Goal: Ask a question

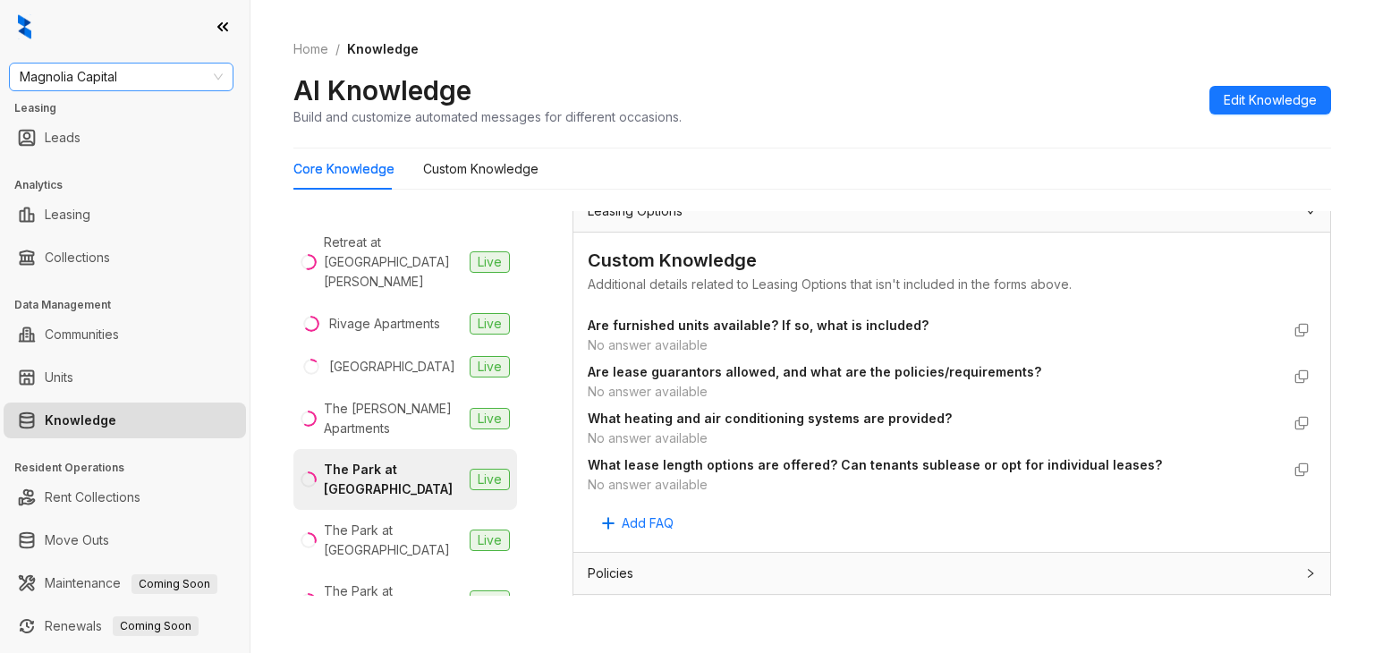
scroll to position [1073, 0]
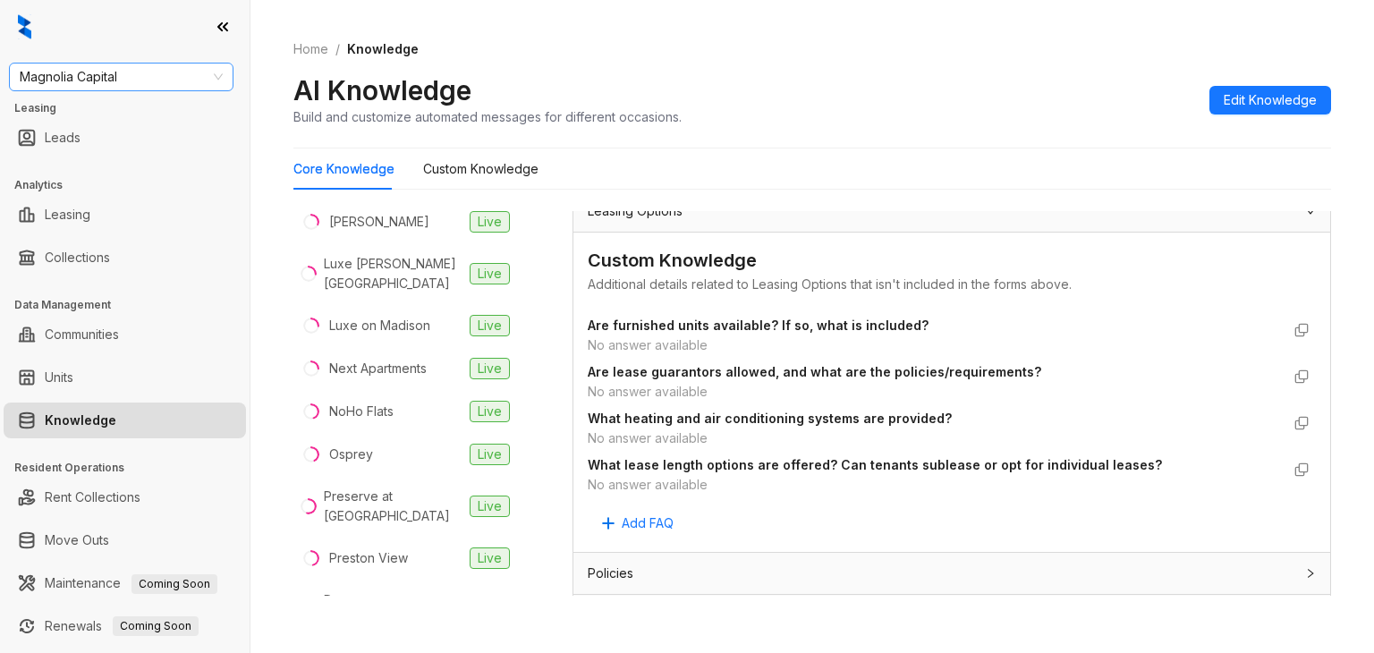
click at [59, 83] on span "Magnolia Capital" at bounding box center [121, 77] width 203 height 27
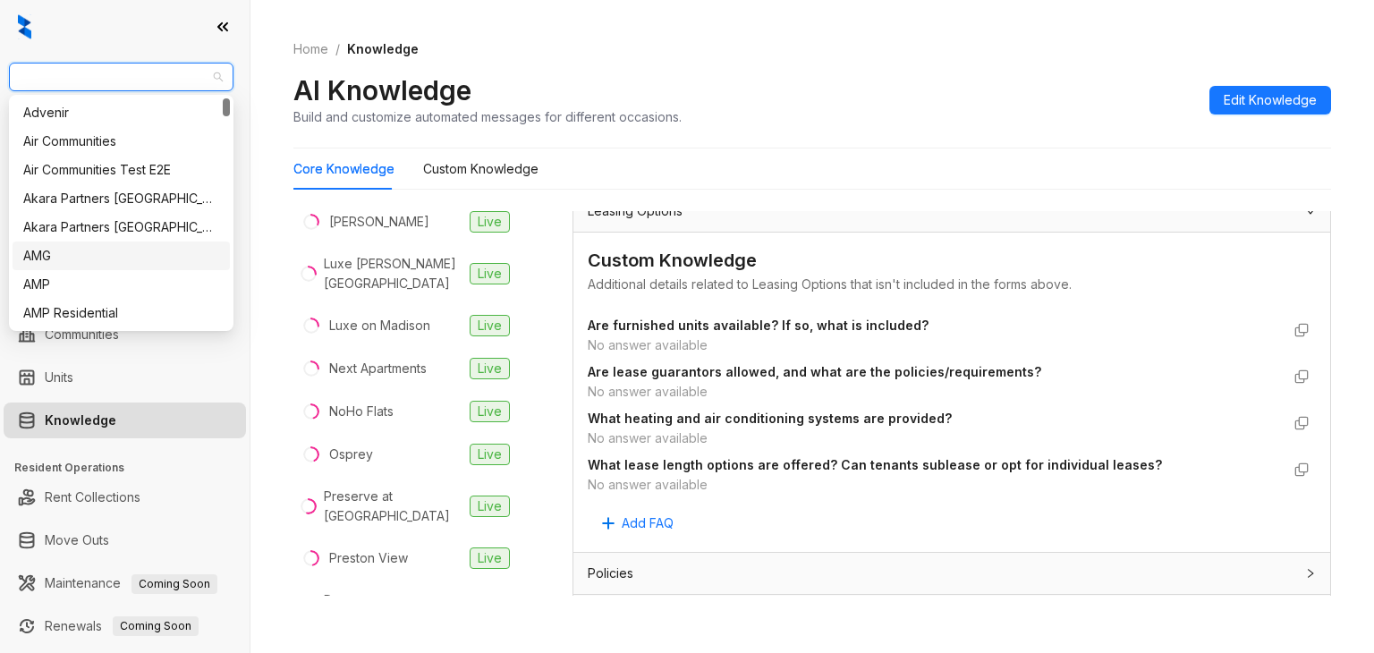
click at [53, 252] on div "AMG" at bounding box center [121, 256] width 196 height 20
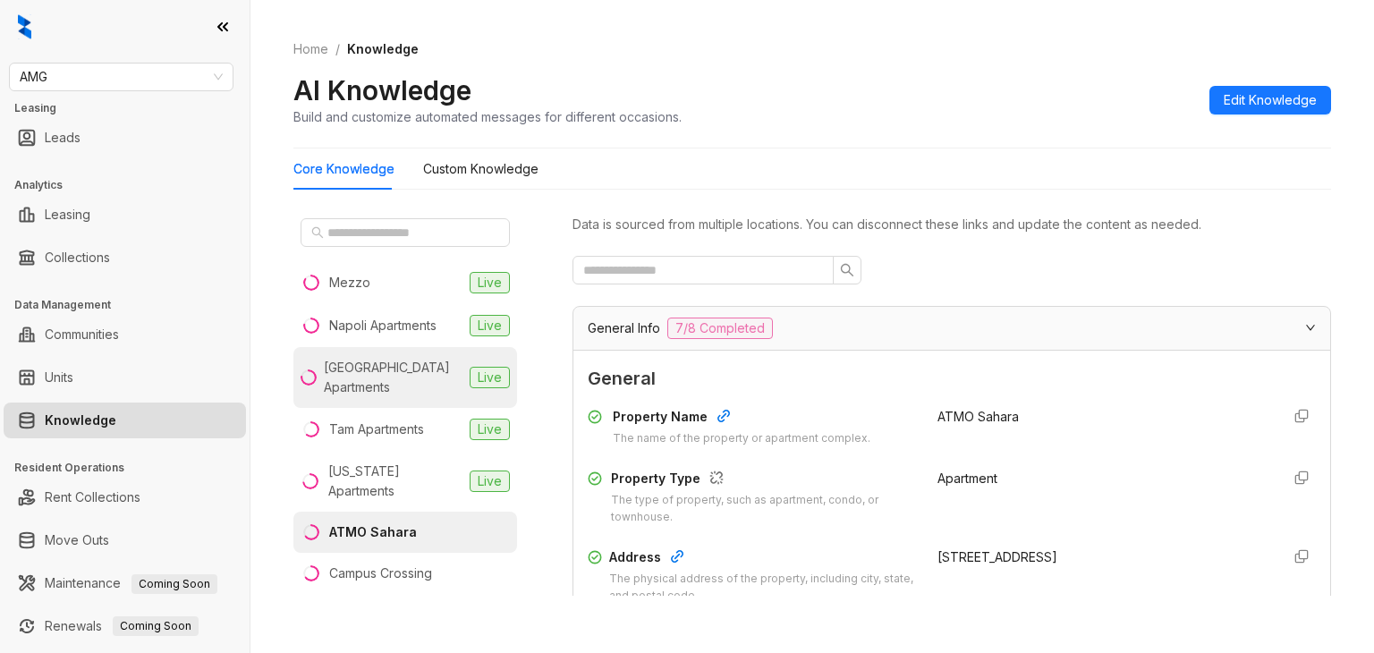
click at [372, 402] on li "[GEOGRAPHIC_DATA] Apartments Live" at bounding box center [405, 377] width 224 height 61
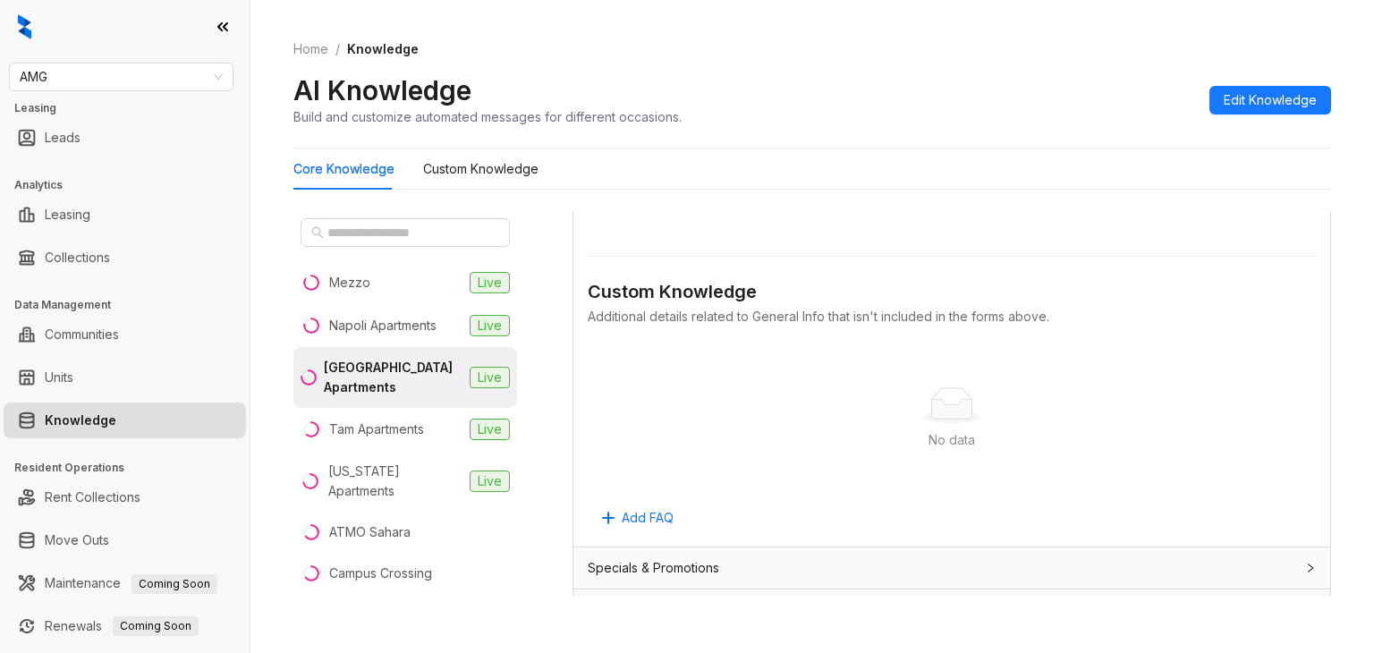
scroll to position [1342, 0]
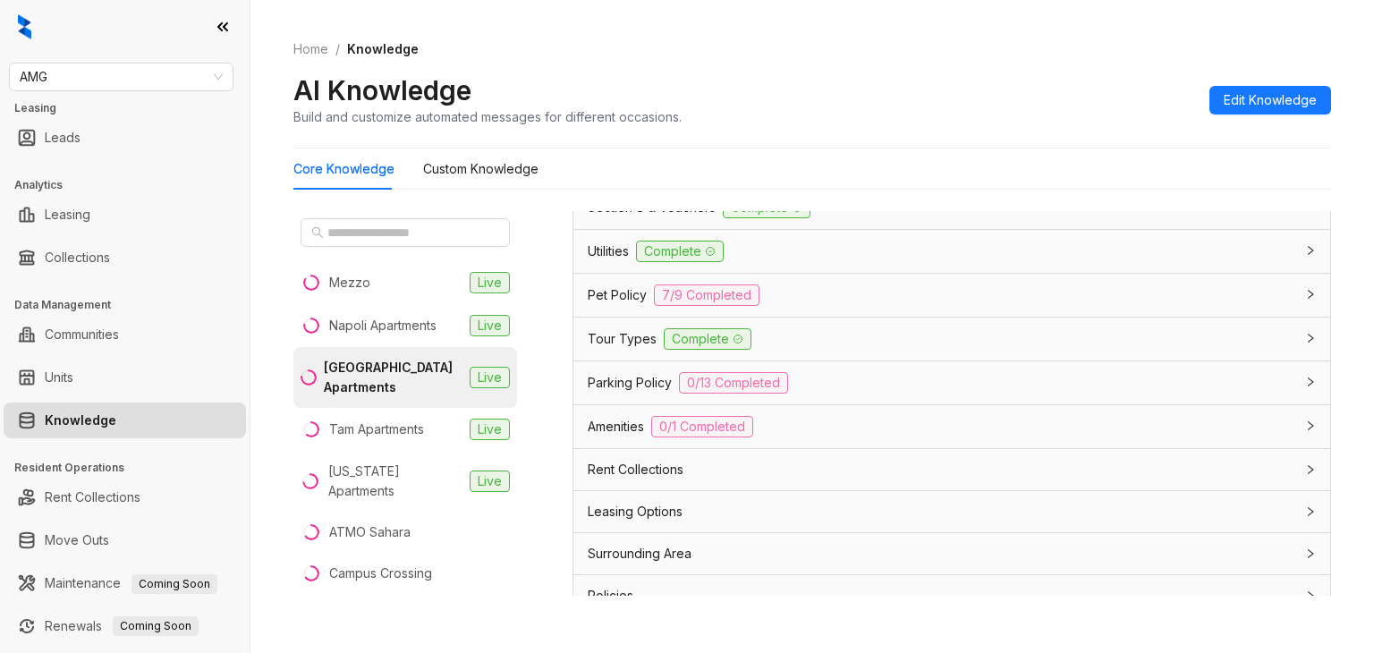
click at [597, 523] on div "Leasing Options" at bounding box center [951, 511] width 757 height 41
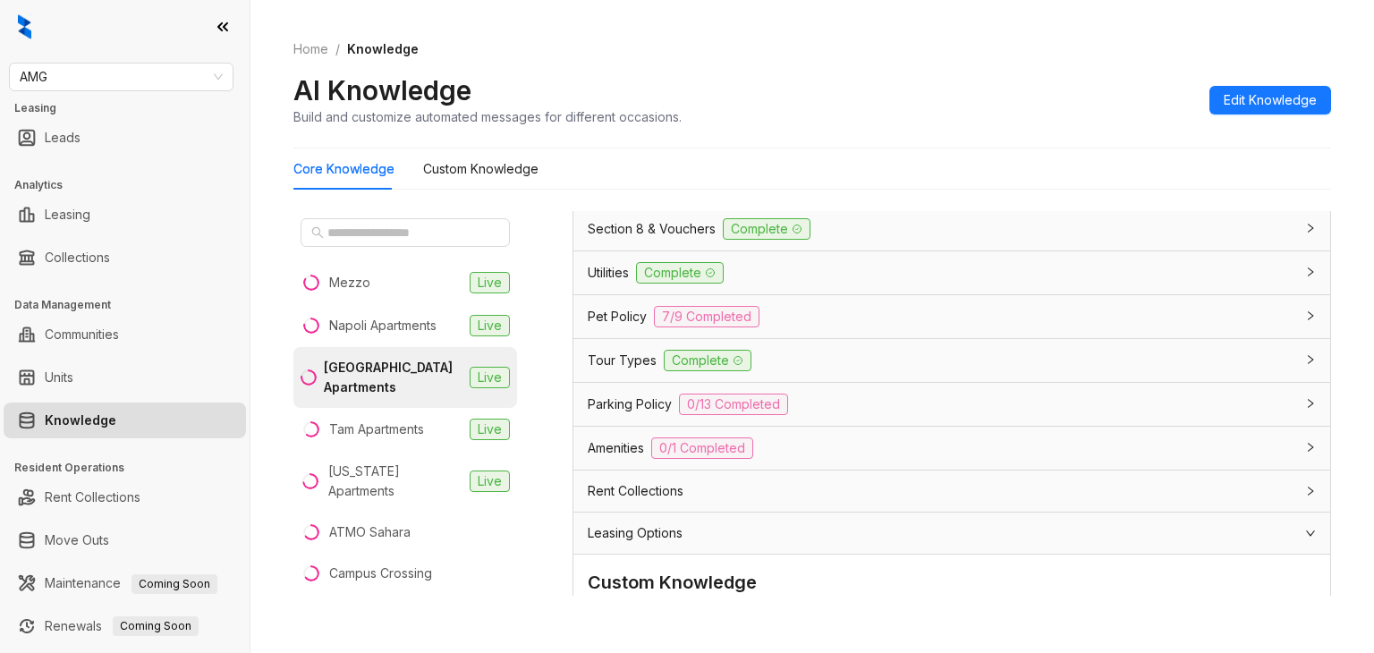
scroll to position [1141, 0]
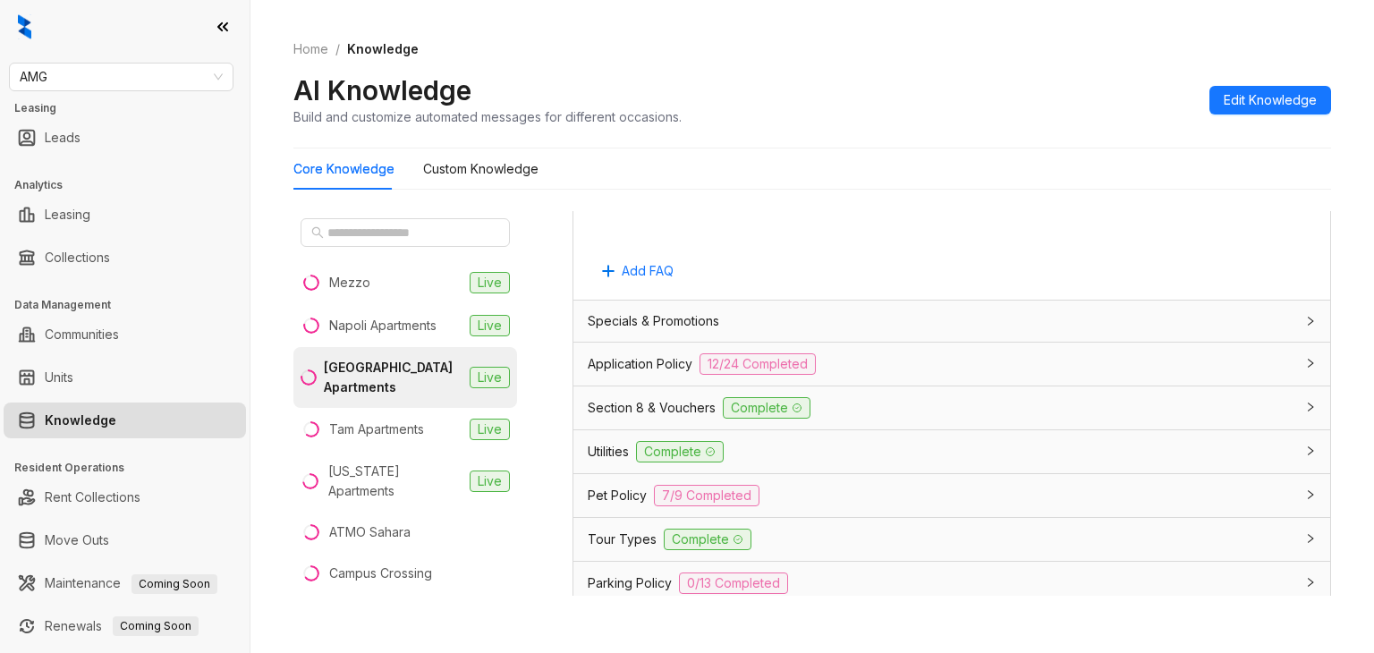
click at [620, 367] on span "Application Policy" at bounding box center [640, 364] width 105 height 20
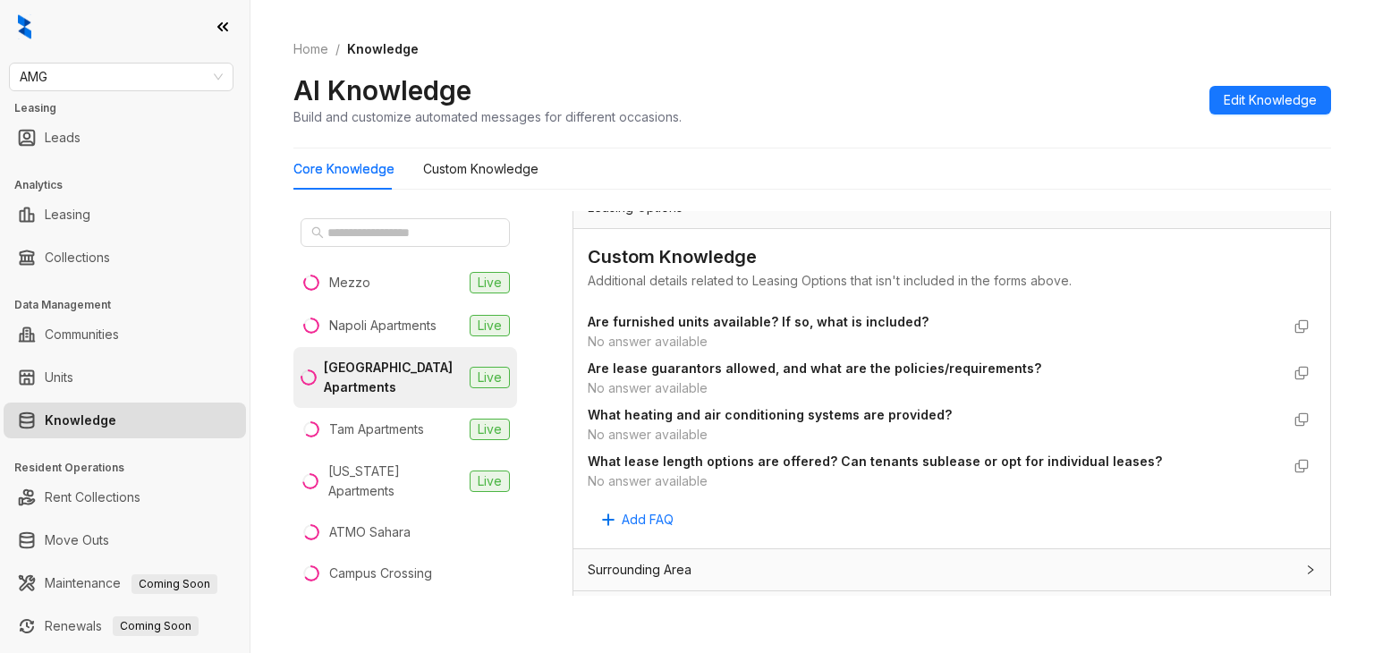
scroll to position [3894, 0]
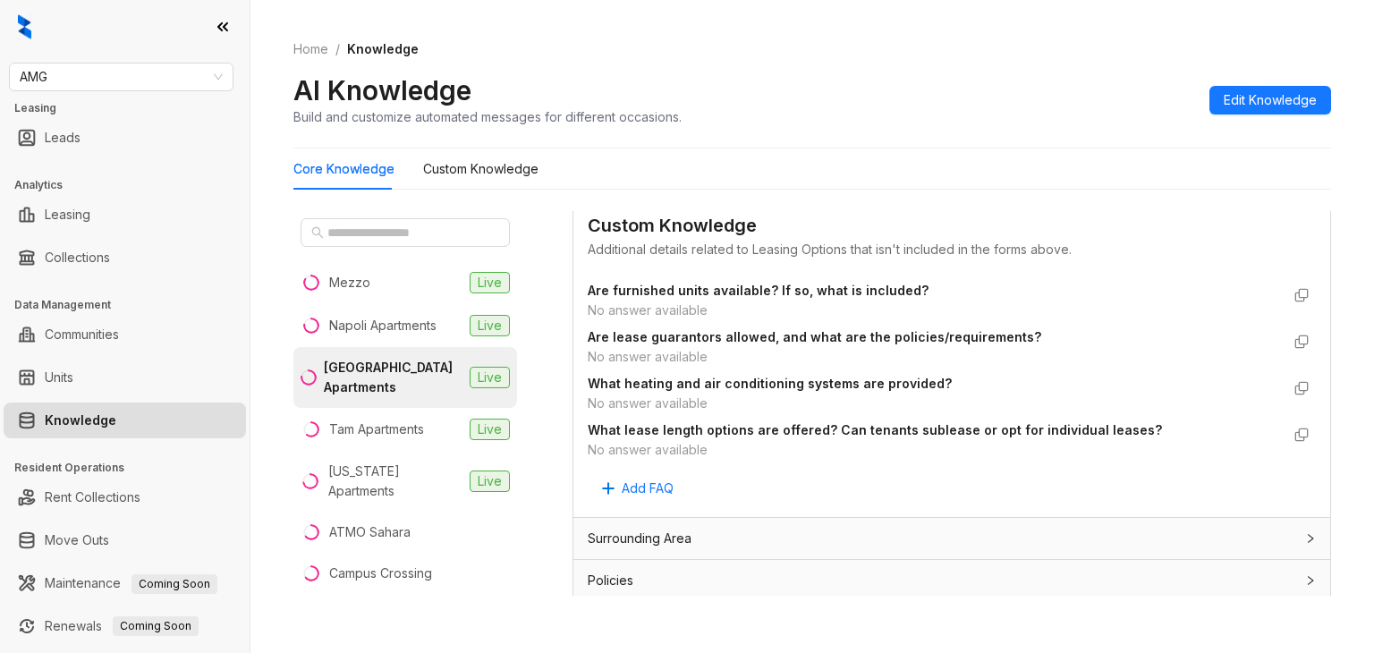
click at [623, 571] on span "Policies" at bounding box center [611, 581] width 46 height 20
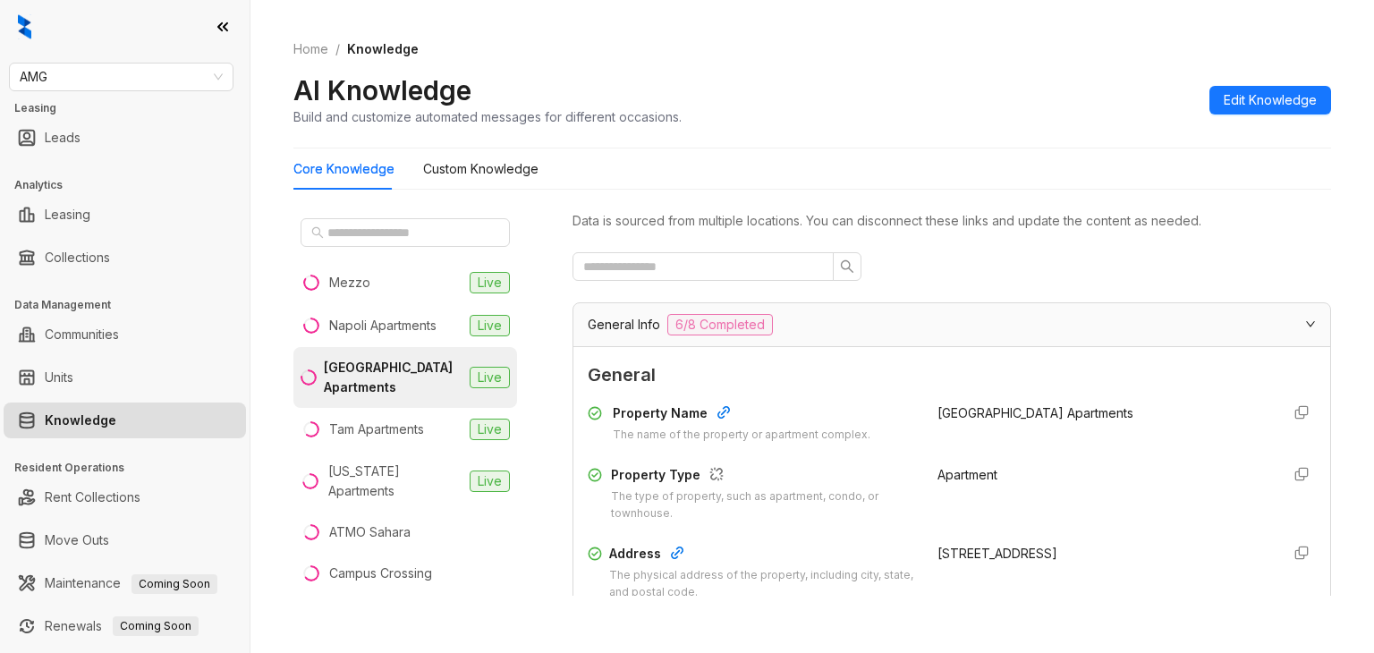
scroll to position [0, 0]
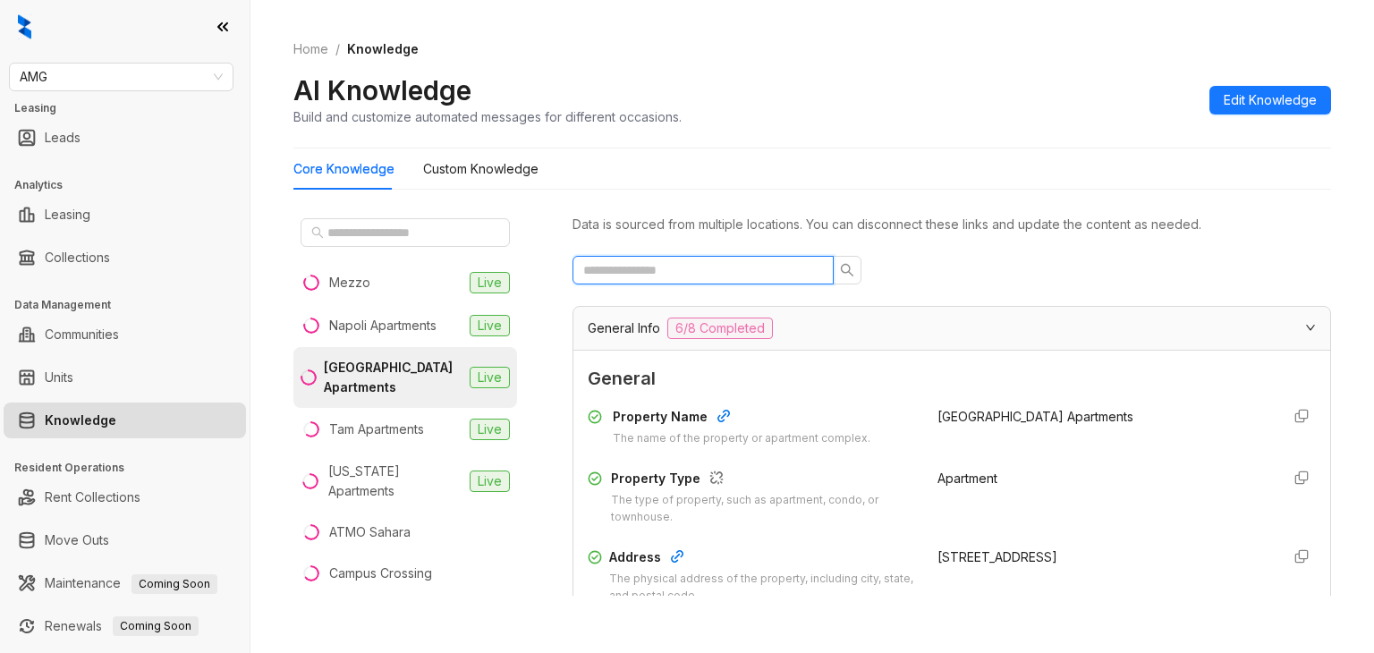
click at [656, 266] on input "text" at bounding box center [695, 270] width 225 height 20
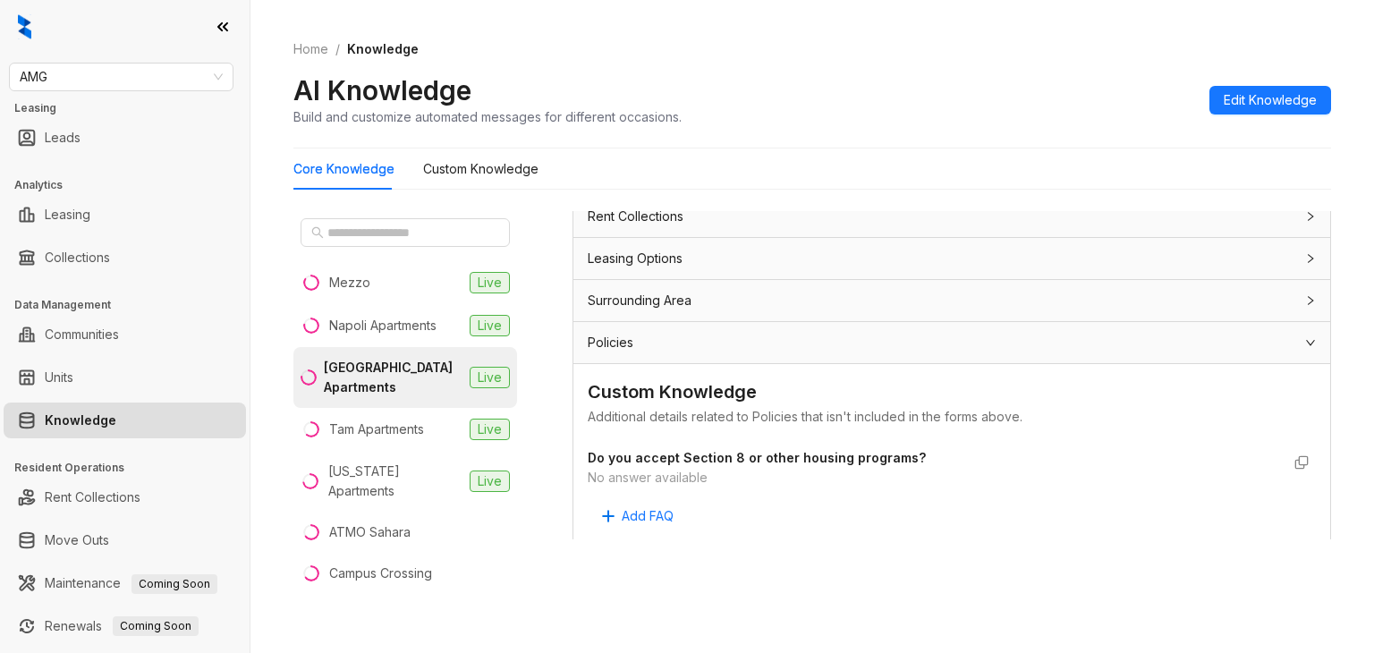
scroll to position [1118, 0]
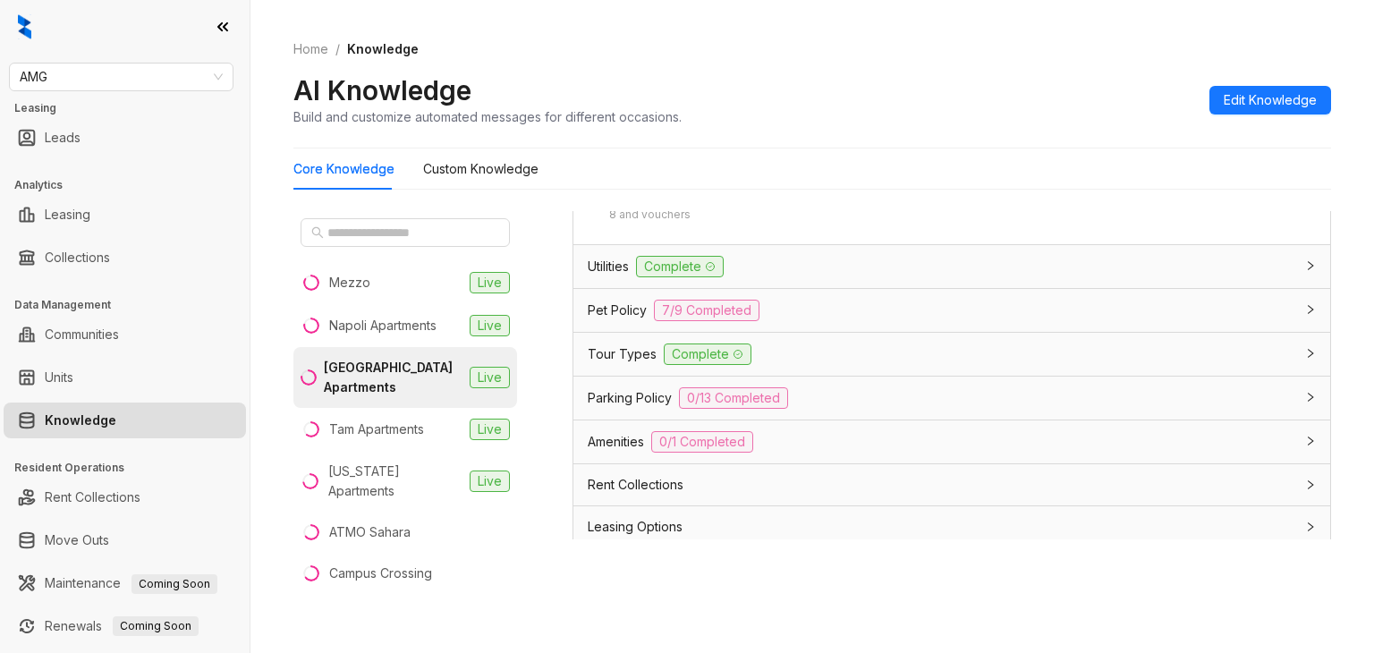
type input "***"
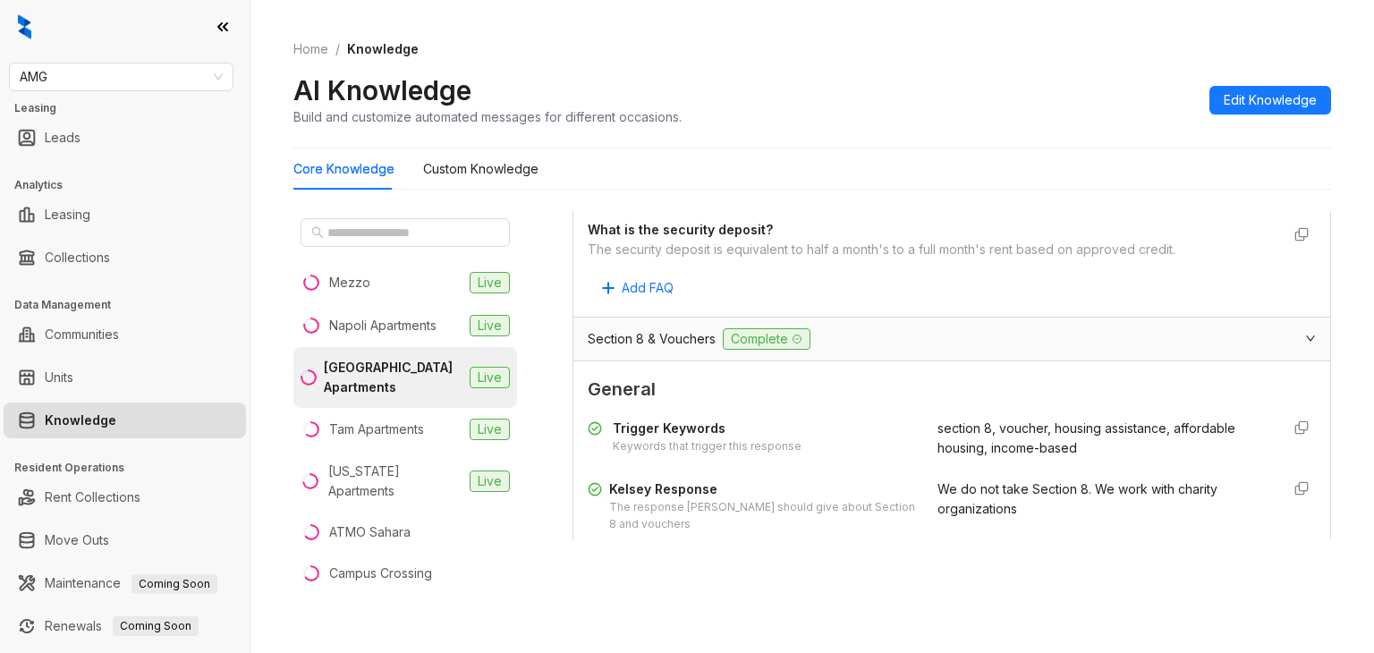
scroll to position [850, 0]
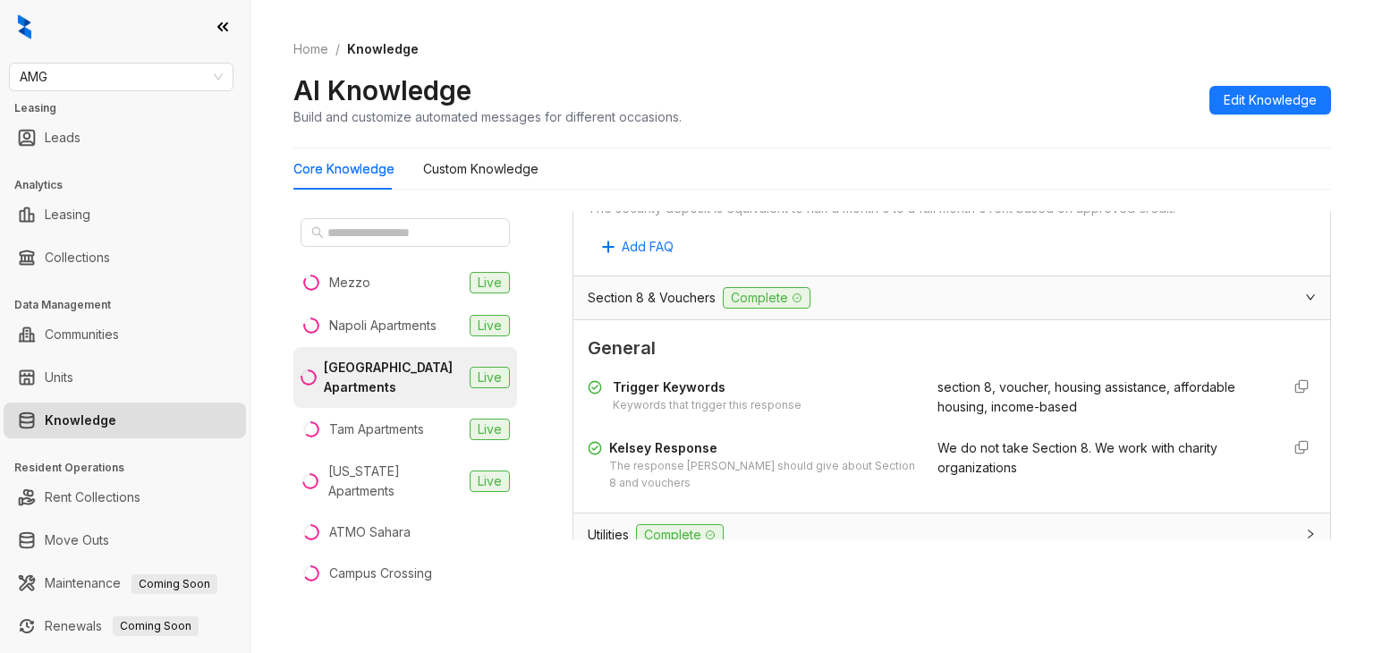
click at [1166, 220] on div "What is the security deposit? The security deposit is equivalent to half a mont…" at bounding box center [952, 218] width 728 height 86
